Goal: Find specific page/section: Find specific page/section

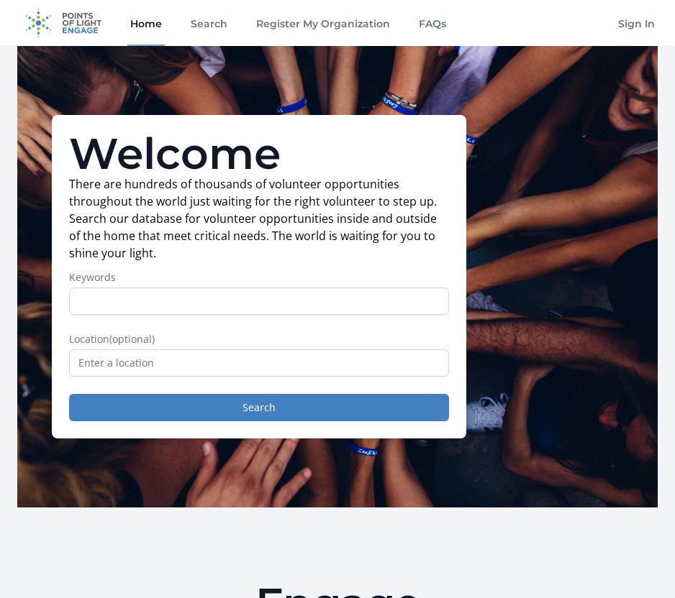
click at [140, 310] on input "Keywords" at bounding box center [259, 301] width 380 height 27
click at [111, 357] on input "text" at bounding box center [259, 363] width 380 height 27
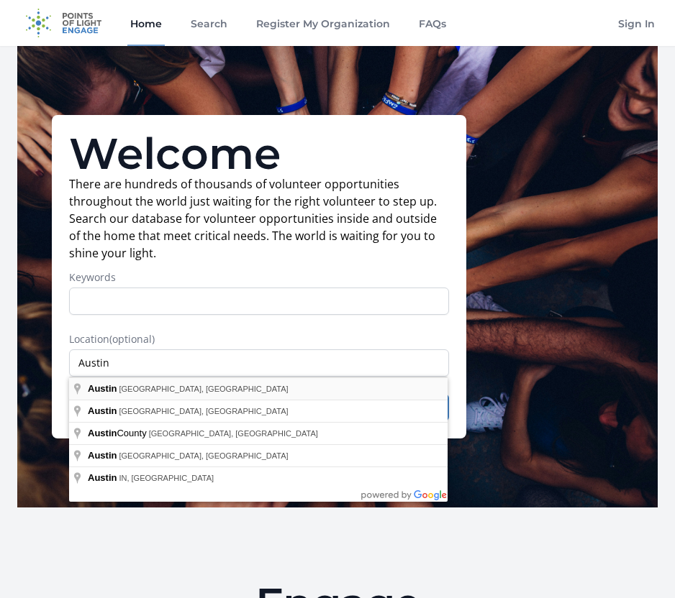
type input "[GEOGRAPHIC_DATA], [GEOGRAPHIC_DATA], [GEOGRAPHIC_DATA]"
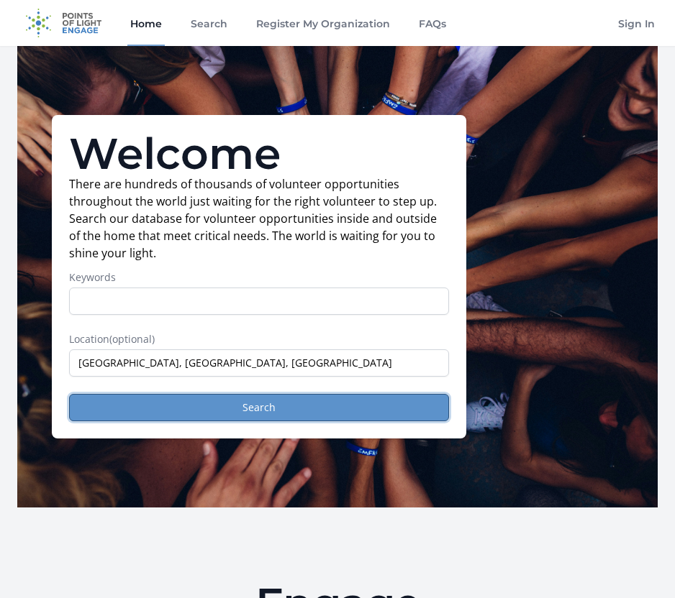
click at [109, 409] on button "Search" at bounding box center [259, 407] width 380 height 27
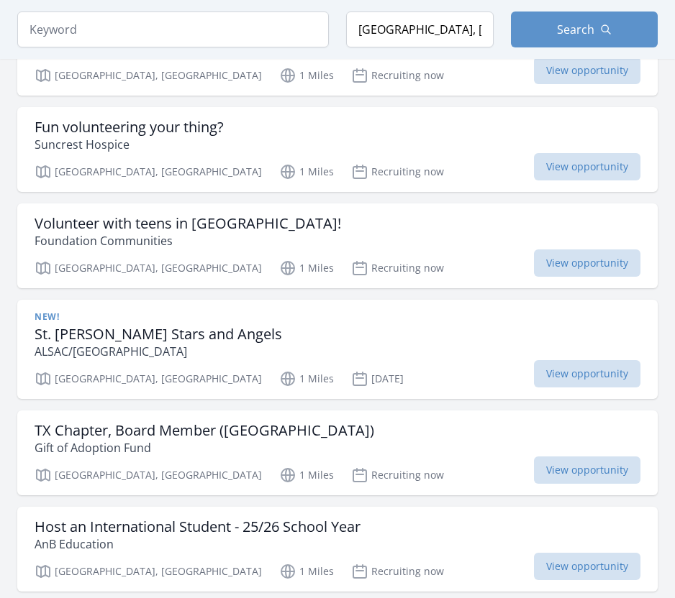
scroll to position [1605, 0]
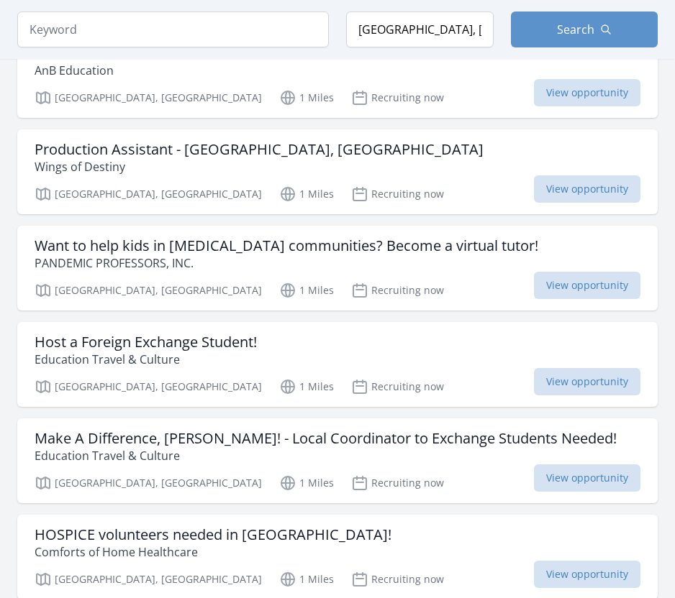
scroll to position [2484, 0]
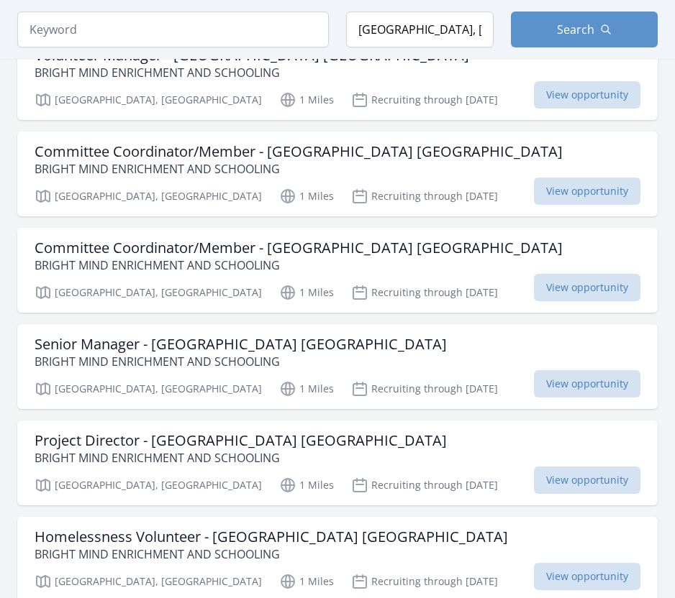
scroll to position [5463, 0]
